Goal: Navigation & Orientation: Find specific page/section

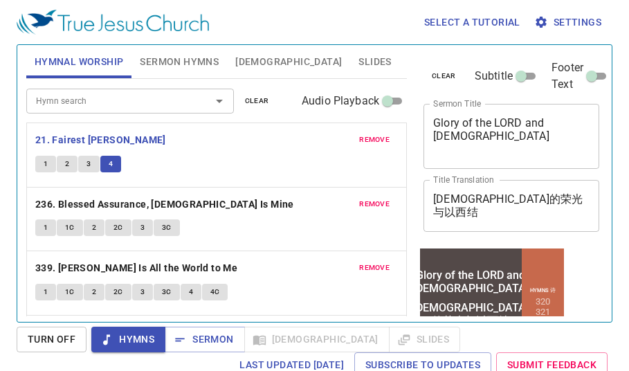
click at [417, 70] on div "clear Subtitle Footer Text Sermon Title Glory of the LORD and Ezekiel x Sermon …" at bounding box center [511, 177] width 196 height 277
click at [267, 20] on div "Select a tutorial Settings" at bounding box center [312, 22] width 591 height 44
click at [176, 156] on div "1 2 3 4" at bounding box center [216, 166] width 363 height 20
click at [36, 164] on button "1" at bounding box center [45, 164] width 21 height 17
click at [244, 149] on div "remove 21. Fairest Lord Jesus 1 2 3 4" at bounding box center [216, 155] width 379 height 64
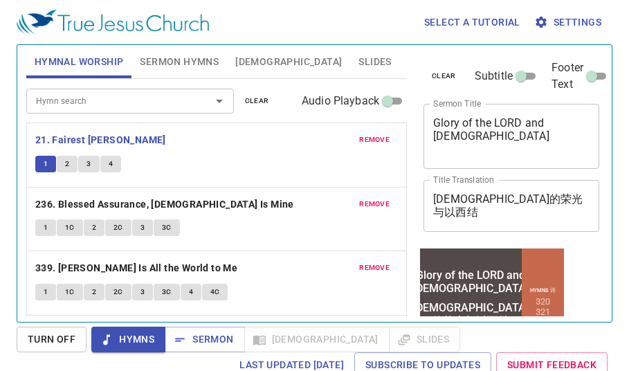
click at [224, 175] on div "1 2 3 4" at bounding box center [216, 166] width 363 height 20
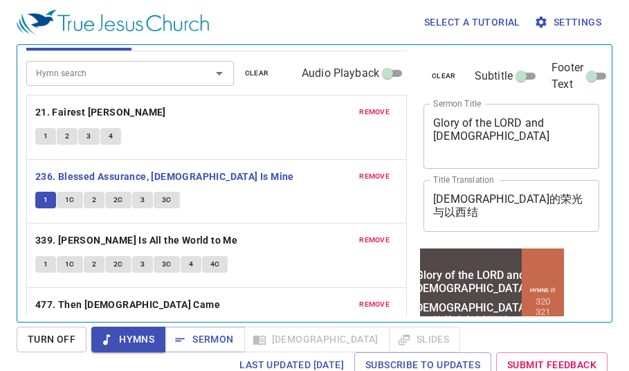
scroll to position [55, 0]
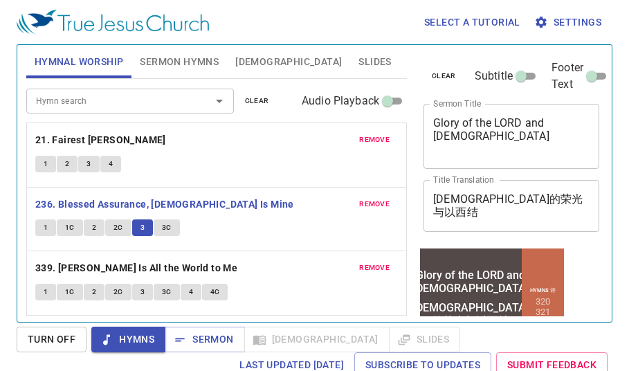
scroll to position [55, 0]
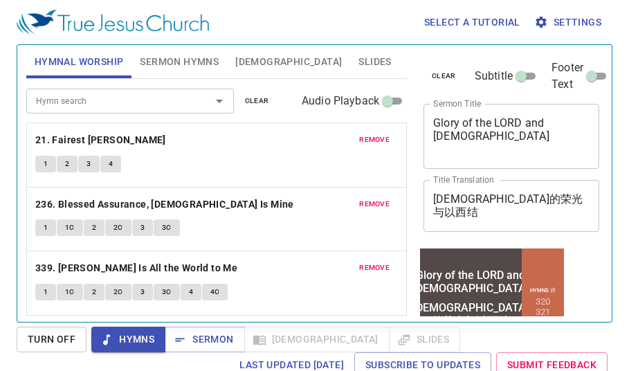
scroll to position [55, 0]
